Goal: Register for event/course

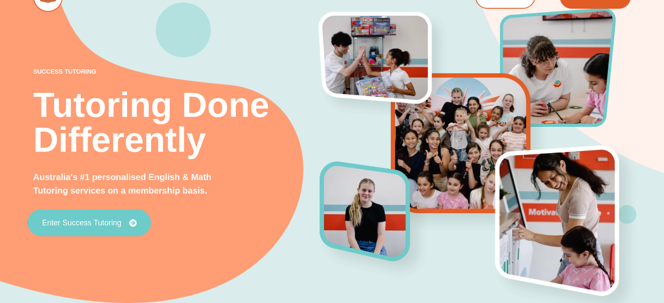
scroll to position [44, 0]
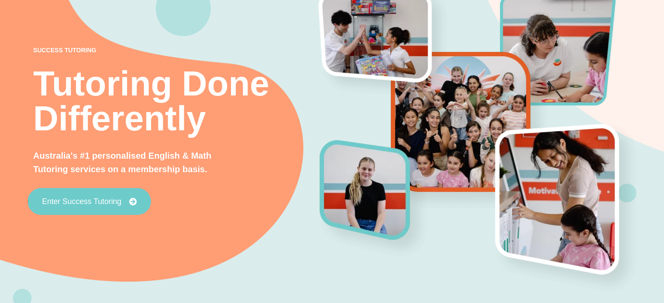
click at [86, 206] on span "Enter Success Tutoring" at bounding box center [81, 202] width 79 height 8
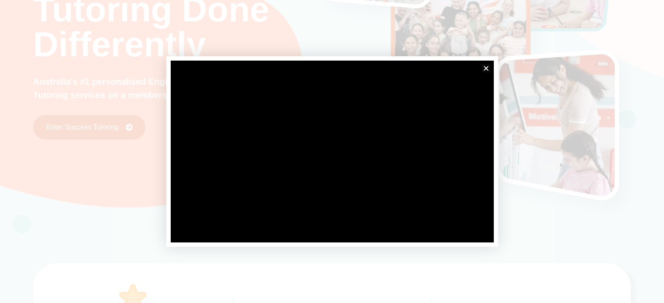
scroll to position [175, 0]
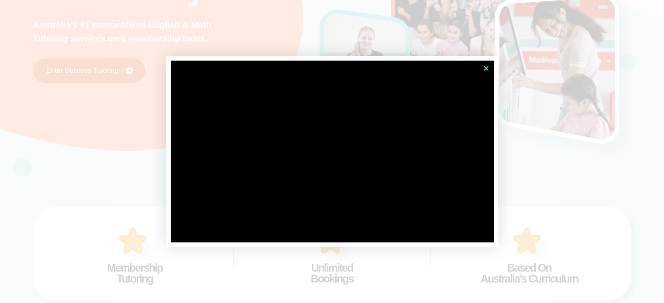
click at [486, 68] on icon "Close" at bounding box center [486, 68] width 7 height 7
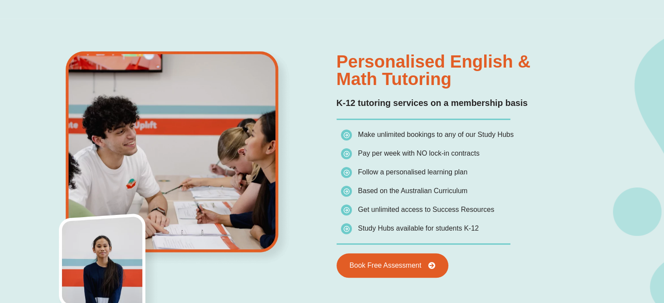
scroll to position [611, 0]
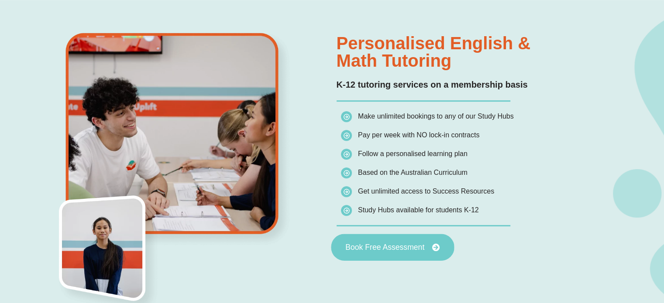
click at [375, 244] on span "Book Free Assessment" at bounding box center [384, 247] width 79 height 8
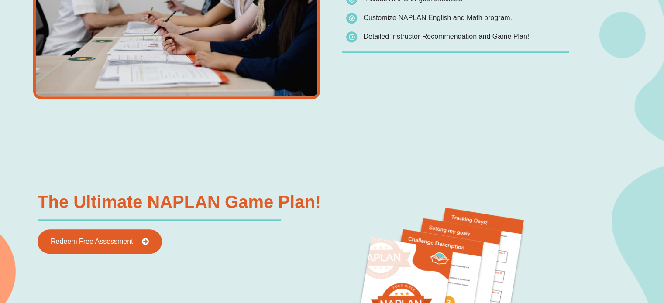
scroll to position [873, 0]
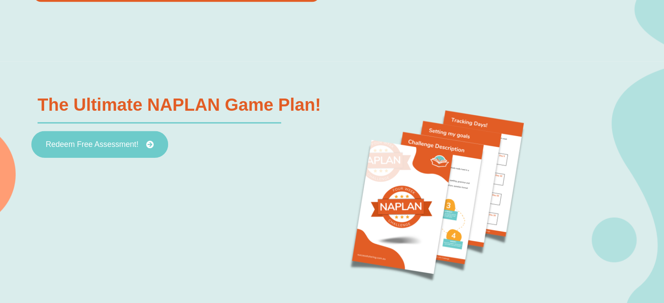
click at [86, 148] on link "Redeem Free Assessment!" at bounding box center [99, 144] width 137 height 27
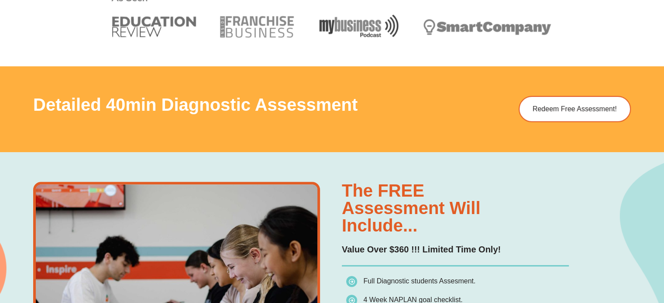
scroll to position [480, 0]
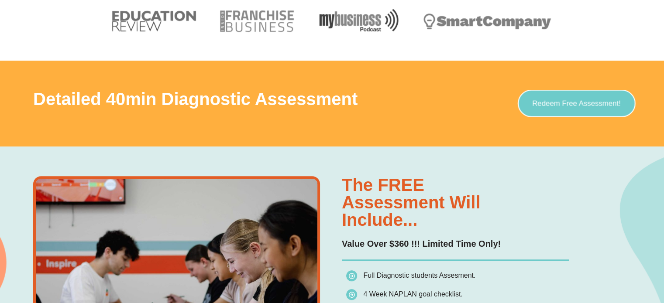
click at [547, 98] on link "Redeem Free Assessment!" at bounding box center [576, 103] width 118 height 27
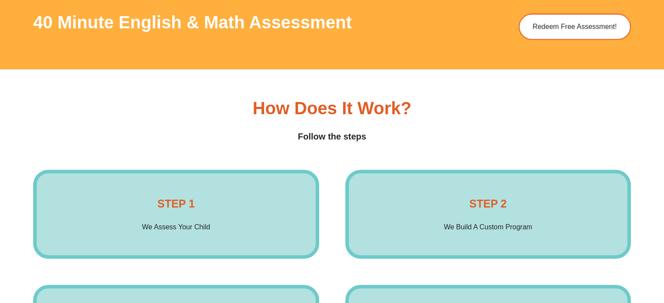
scroll to position [1265, 0]
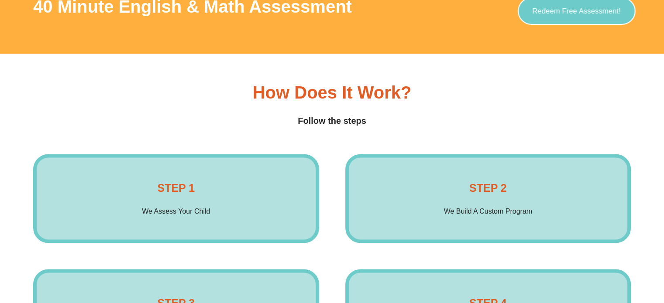
click at [566, 14] on link "Redeem Free Assessment!" at bounding box center [576, 10] width 118 height 27
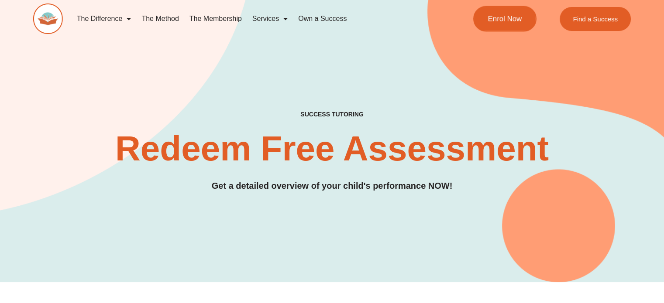
click at [496, 19] on span "Enrol Now" at bounding box center [504, 18] width 34 height 7
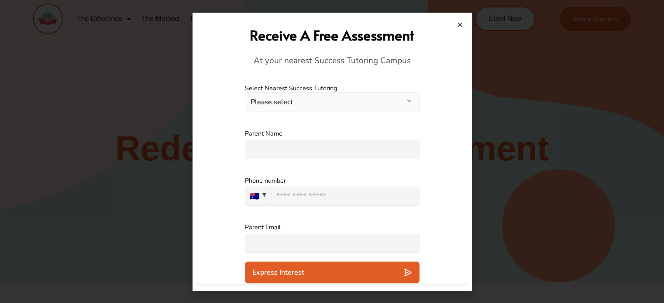
click at [320, 104] on button "Please select" at bounding box center [332, 102] width 175 height 20
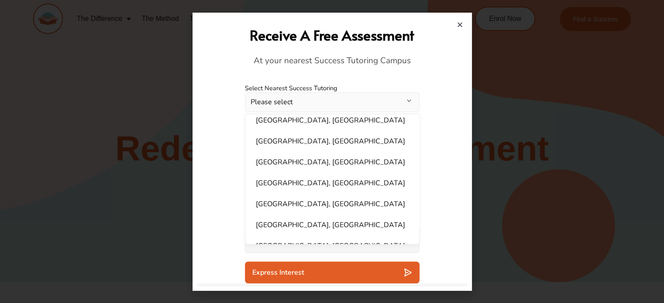
scroll to position [255, 0]
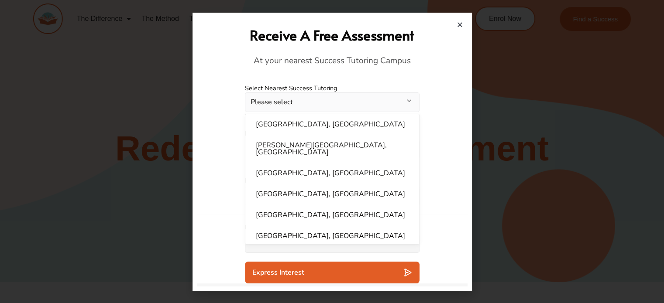
click at [325, 103] on button "Please select" at bounding box center [332, 102] width 175 height 20
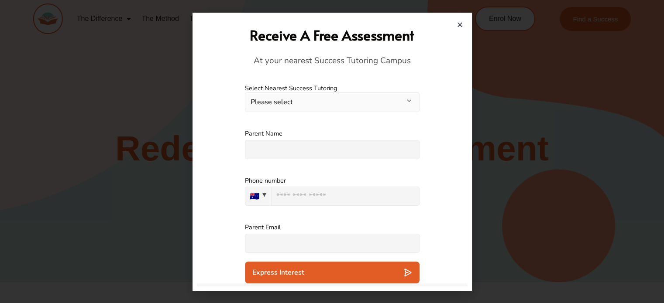
click at [302, 99] on button "Please select" at bounding box center [332, 102] width 175 height 20
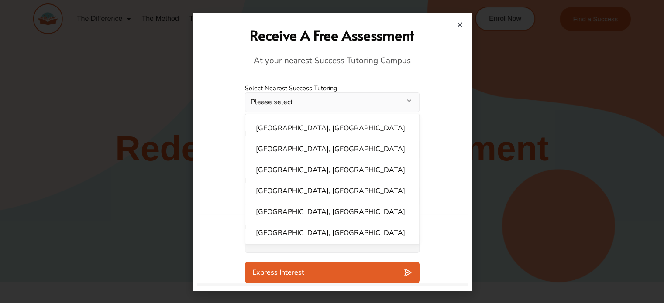
click at [298, 105] on button "Please select" at bounding box center [332, 102] width 175 height 20
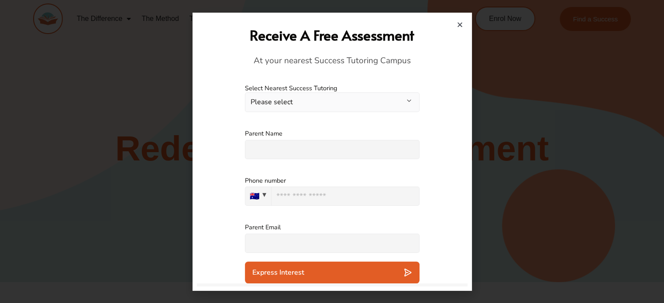
click at [305, 154] on input "text" at bounding box center [332, 149] width 175 height 19
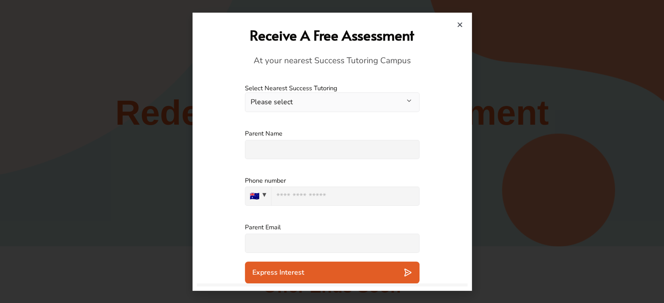
scroll to position [44, 0]
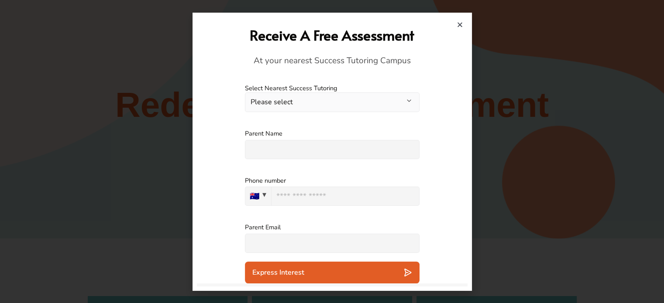
click at [277, 154] on input "text" at bounding box center [332, 149] width 175 height 19
type input "**********"
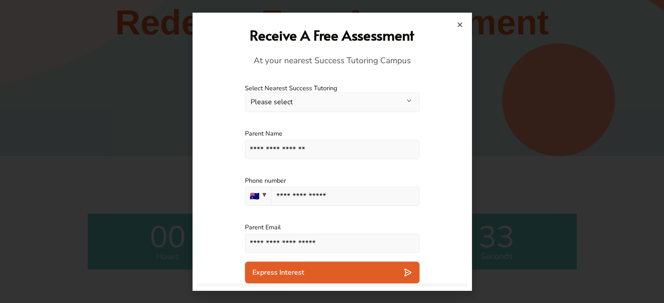
scroll to position [131, 0]
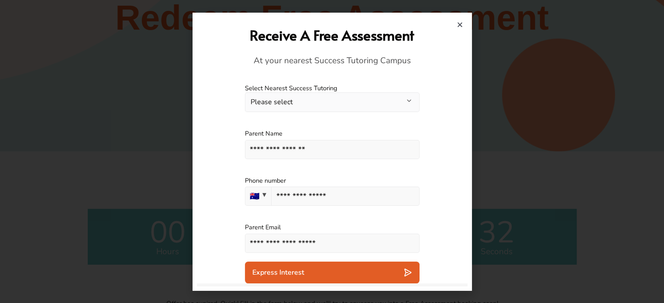
click at [310, 274] on div "Express Interest" at bounding box center [332, 272] width 160 height 9
click at [291, 103] on button "Please select" at bounding box center [332, 102] width 175 height 20
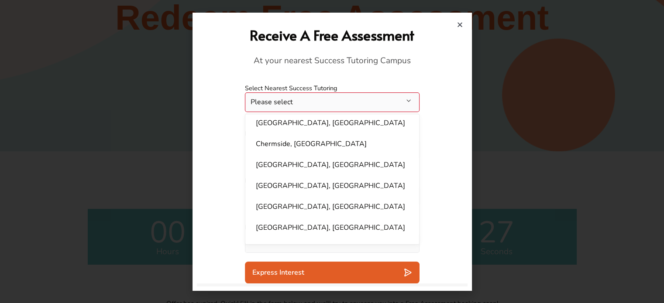
click at [300, 148] on li "Chermside, [GEOGRAPHIC_DATA]" at bounding box center [331, 143] width 163 height 17
select select "**********"
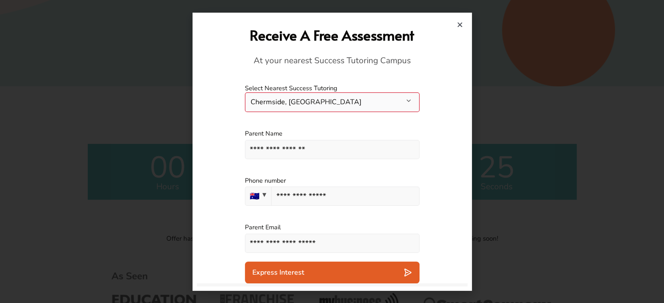
scroll to position [218, 0]
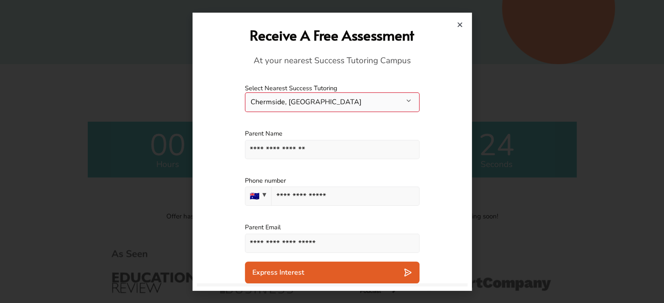
click at [366, 106] on button "Chermside, [GEOGRAPHIC_DATA]" at bounding box center [332, 102] width 175 height 20
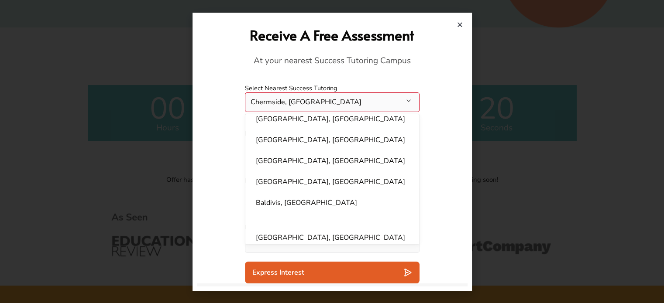
scroll to position [305, 0]
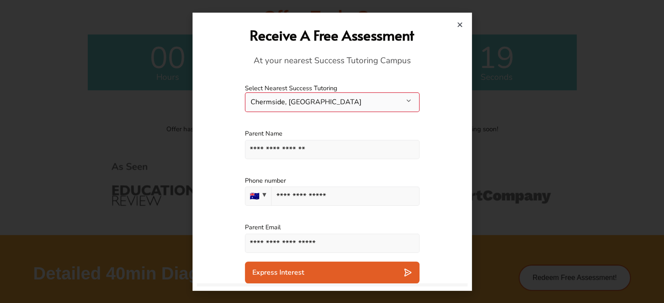
click at [440, 134] on div "**********" at bounding box center [332, 144] width 271 height 47
click at [461, 24] on icon "Close" at bounding box center [459, 24] width 7 height 7
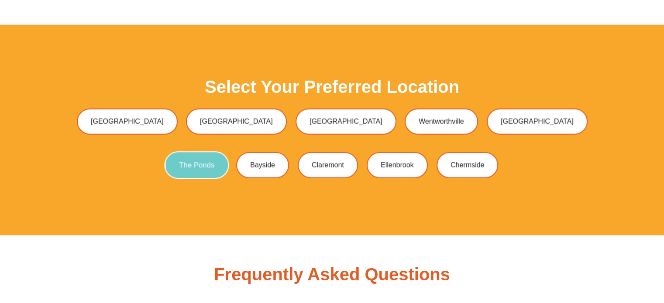
scroll to position [2312, 0]
